Goal: Information Seeking & Learning: Learn about a topic

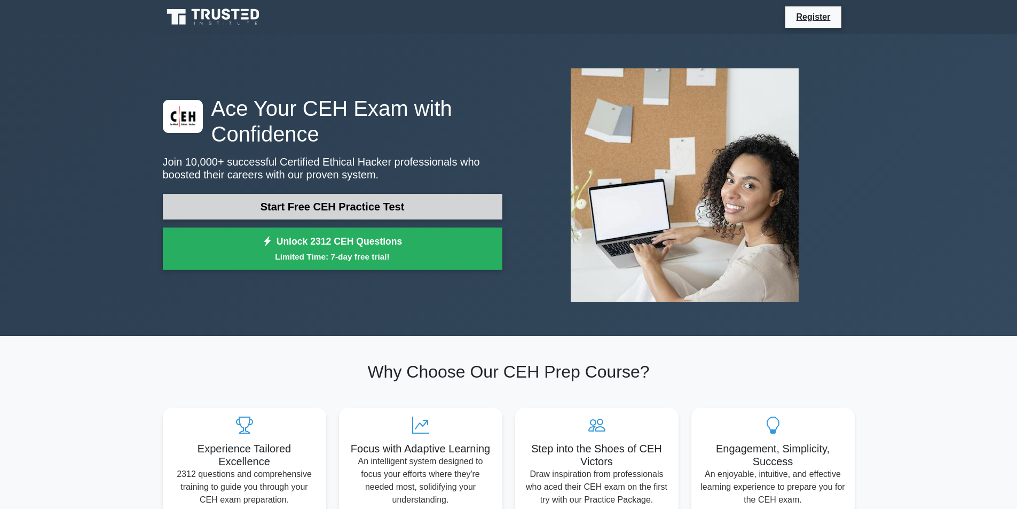
click at [279, 213] on link "Start Free CEH Practice Test" at bounding box center [332, 207] width 339 height 26
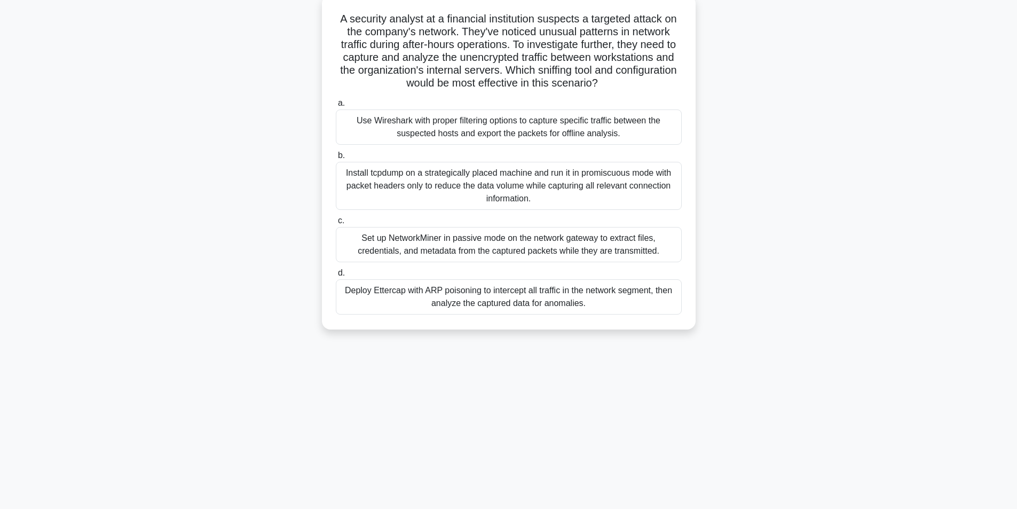
scroll to position [68, 0]
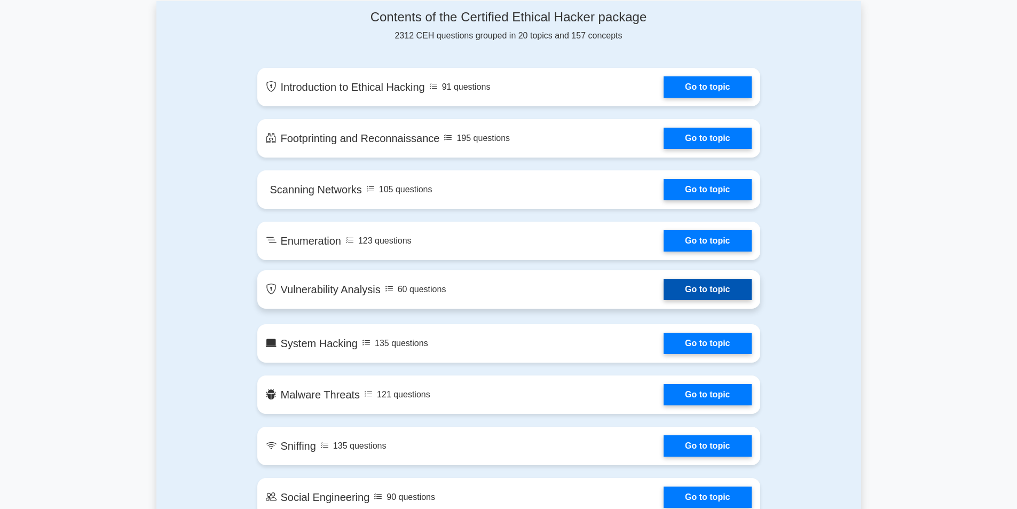
scroll to position [587, 0]
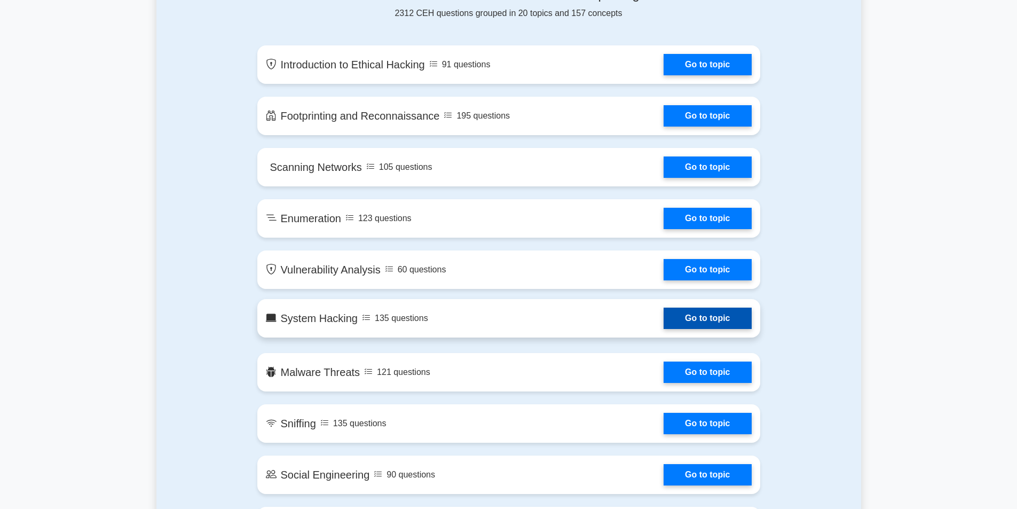
click at [703, 314] on link "Go to topic" at bounding box center [707, 317] width 88 height 21
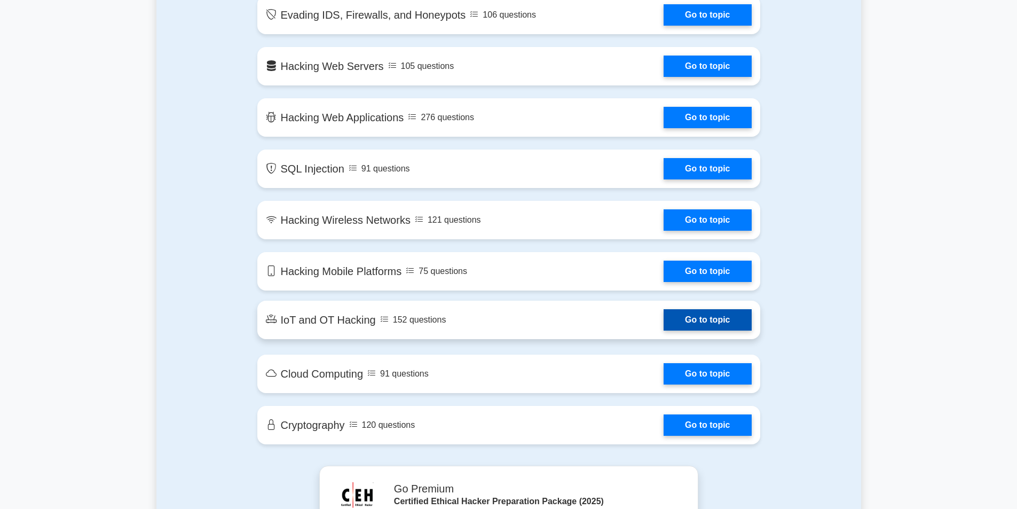
scroll to position [1228, 0]
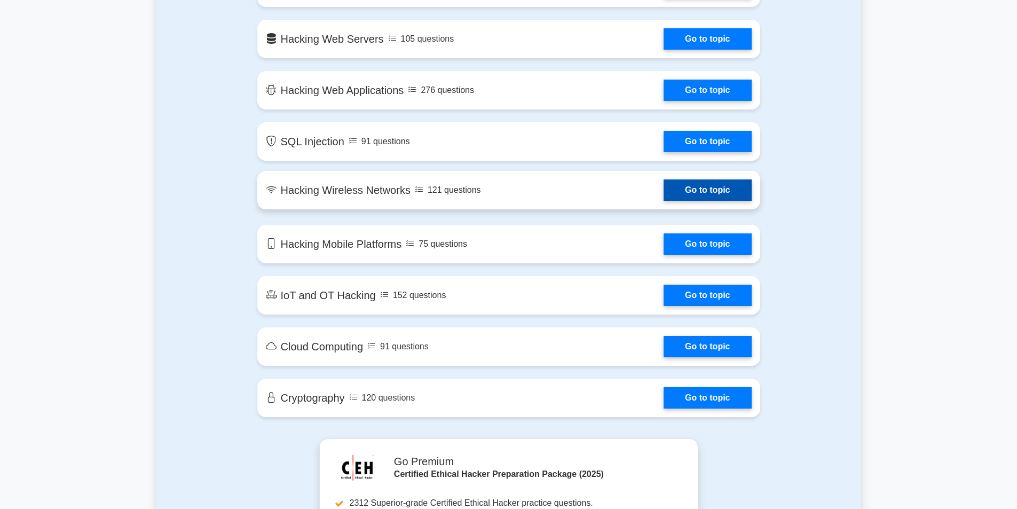
click at [663, 185] on link "Go to topic" at bounding box center [707, 189] width 88 height 21
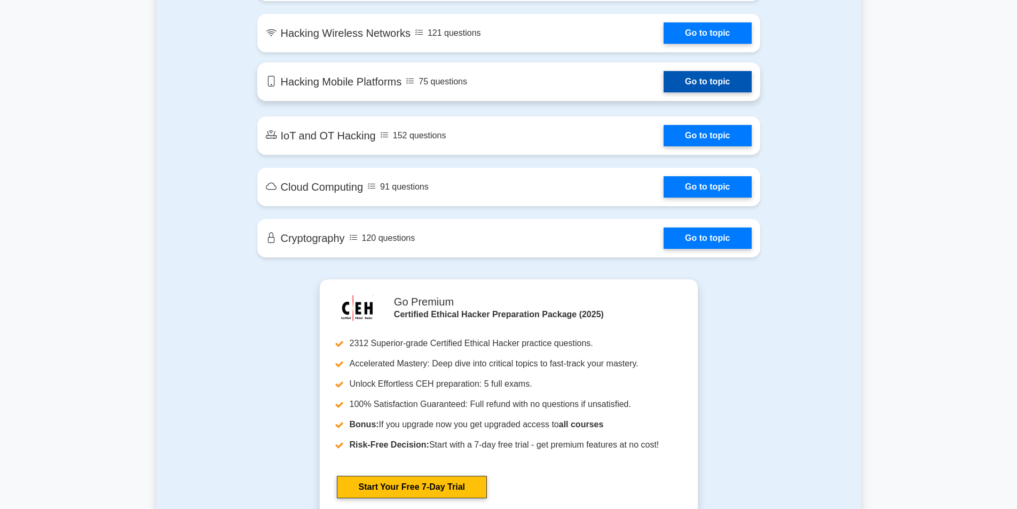
scroll to position [1388, 0]
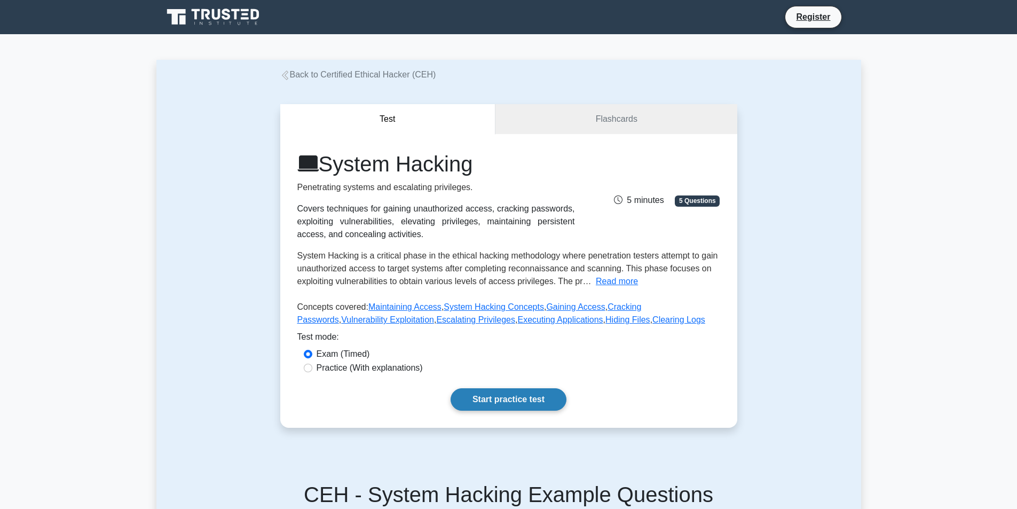
click at [504, 401] on link "Start practice test" at bounding box center [508, 399] width 116 height 22
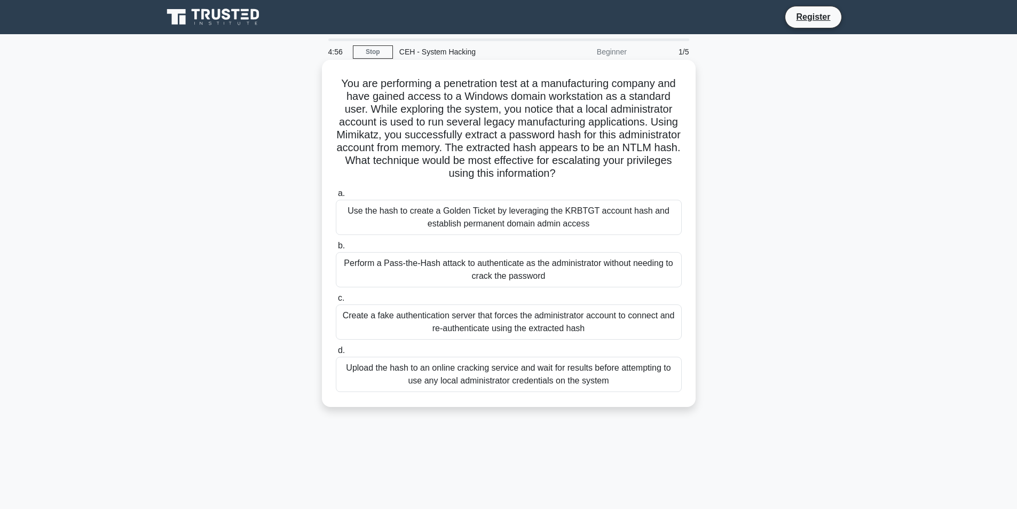
click at [391, 266] on div "Perform a Pass-the-Hash attack to authenticate as the administrator without nee…" at bounding box center [509, 269] width 346 height 35
click at [336, 249] on input "b. Perform a Pass-the-Hash attack to authenticate as the administrator without …" at bounding box center [336, 245] width 0 height 7
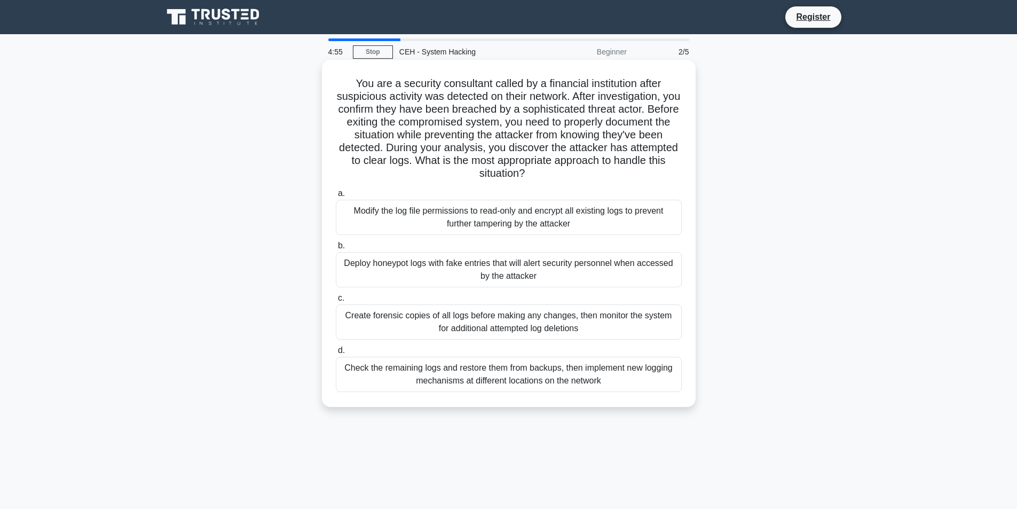
click at [439, 274] on div "Deploy honeypot logs with fake entries that will alert security personnel when …" at bounding box center [509, 269] width 346 height 35
click at [336, 249] on input "b. Deploy honeypot logs with fake entries that will alert security personnel wh…" at bounding box center [336, 245] width 0 height 7
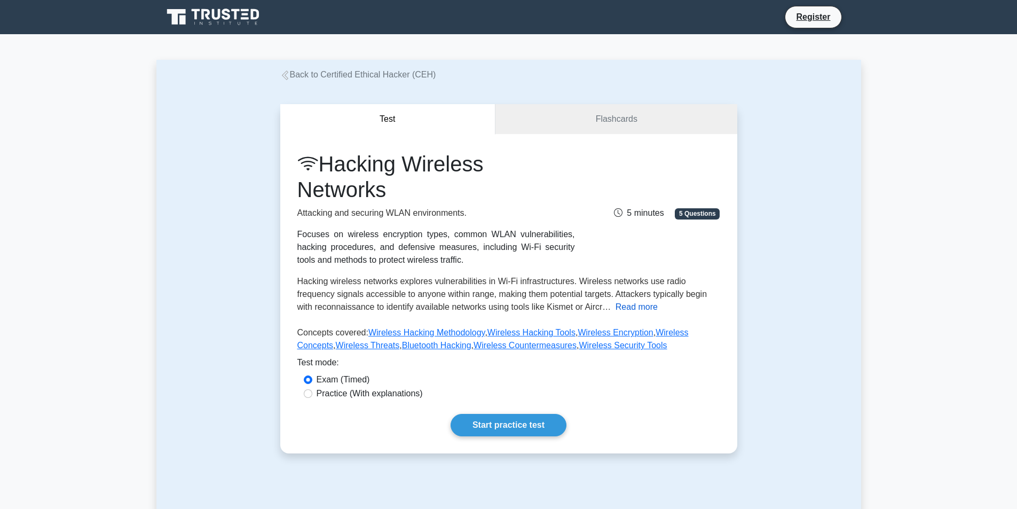
click at [616, 310] on button "Read more" at bounding box center [636, 307] width 42 height 13
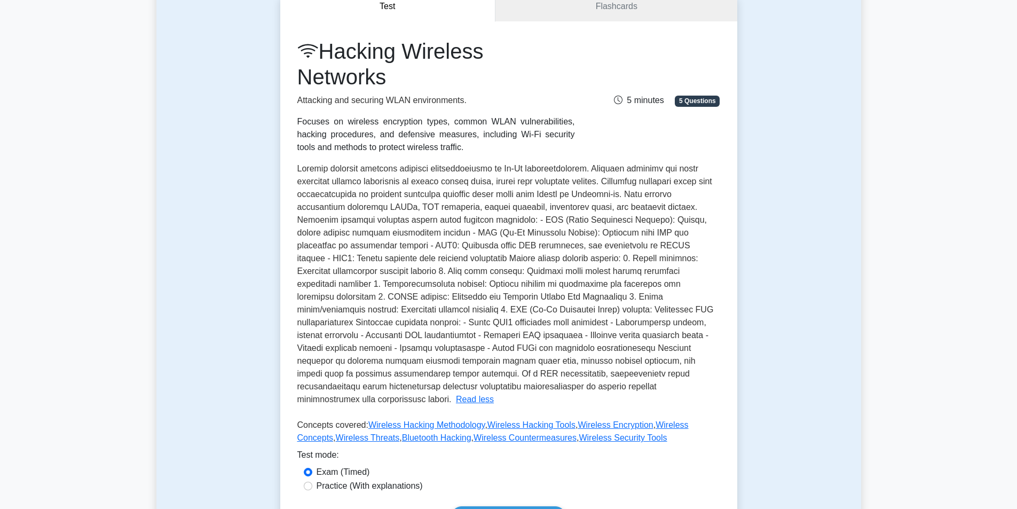
scroll to position [160, 0]
